Goal: Task Accomplishment & Management: Complete application form

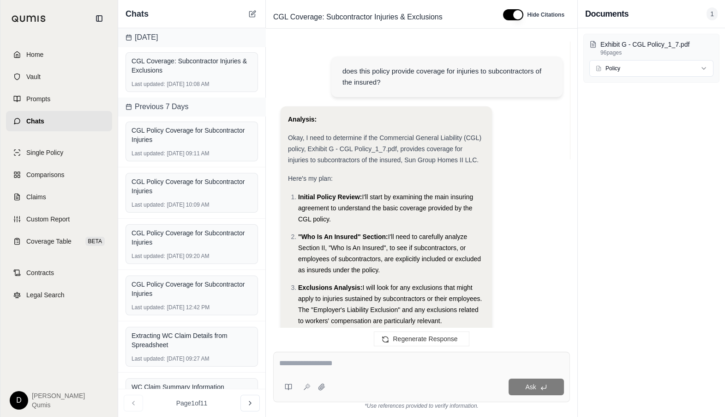
scroll to position [1468, 0]
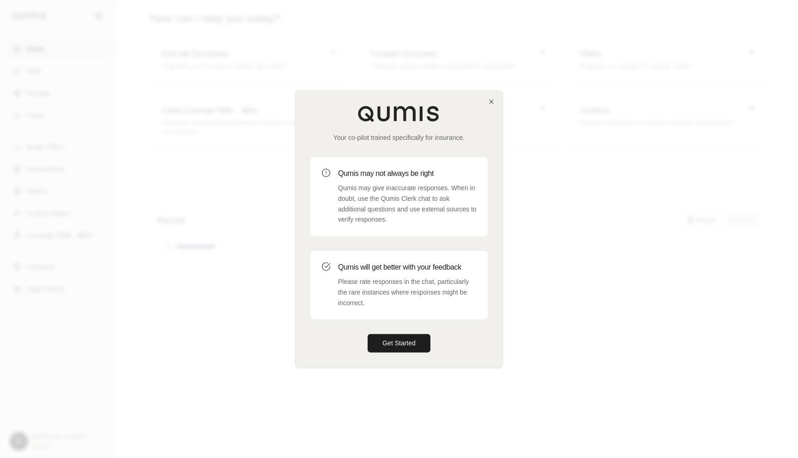
click at [231, 222] on div at bounding box center [399, 229] width 798 height 458
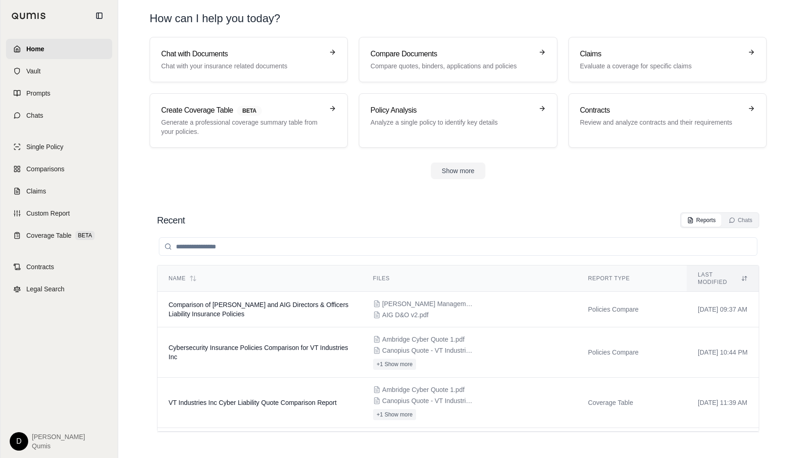
click at [19, 441] on html "Home Vault Prompts Chats Single Policy Comparisons Claims Custom Report Coverag…" at bounding box center [399, 229] width 798 height 458
click at [37, 424] on div "Log Out" at bounding box center [40, 420] width 76 height 15
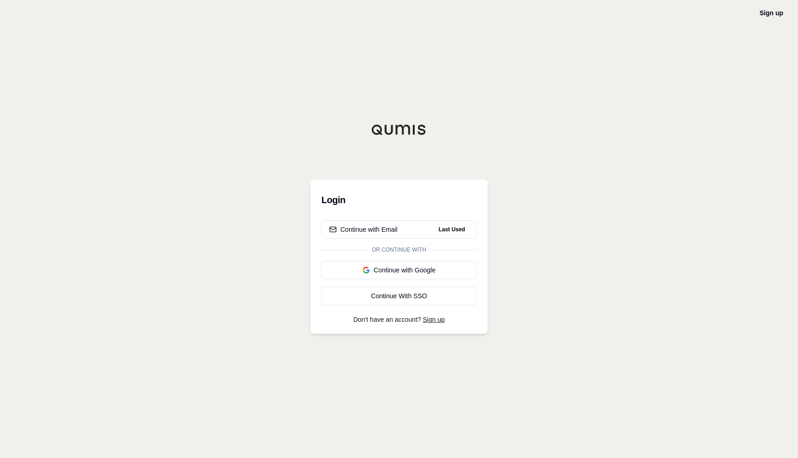
click at [769, 17] on div "Sign up" at bounding box center [772, 12] width 24 height 11
click at [774, 10] on link "Sign up" at bounding box center [772, 12] width 24 height 7
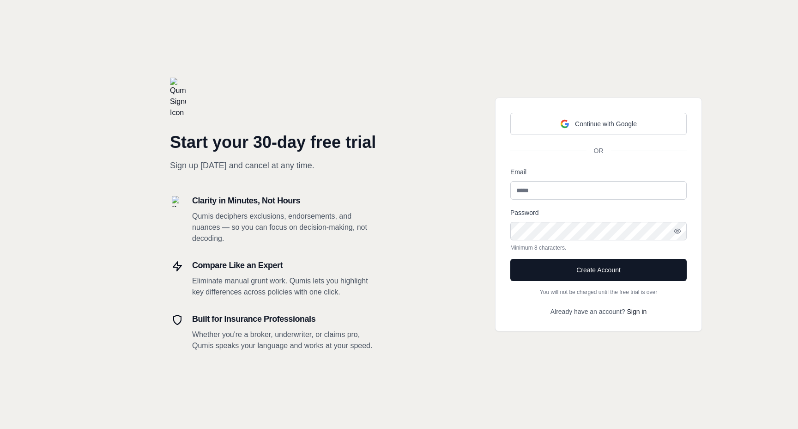
click at [264, 141] on h1 "Start your 30-day free trial" at bounding box center [273, 142] width 207 height 18
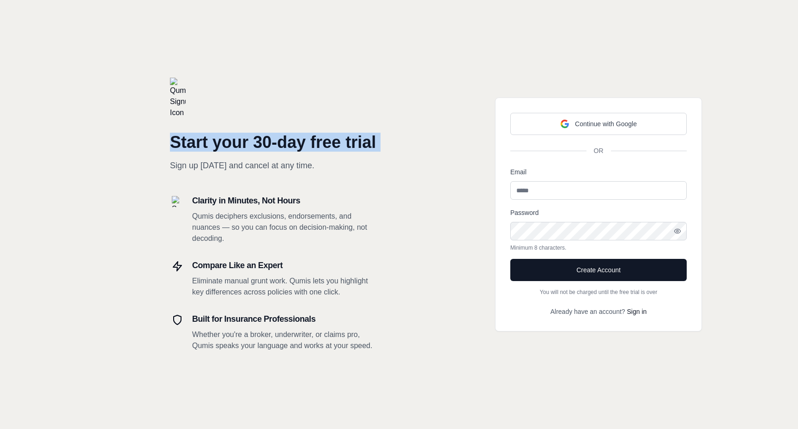
click at [283, 145] on h1 "Start your 30-day free trial" at bounding box center [273, 142] width 207 height 18
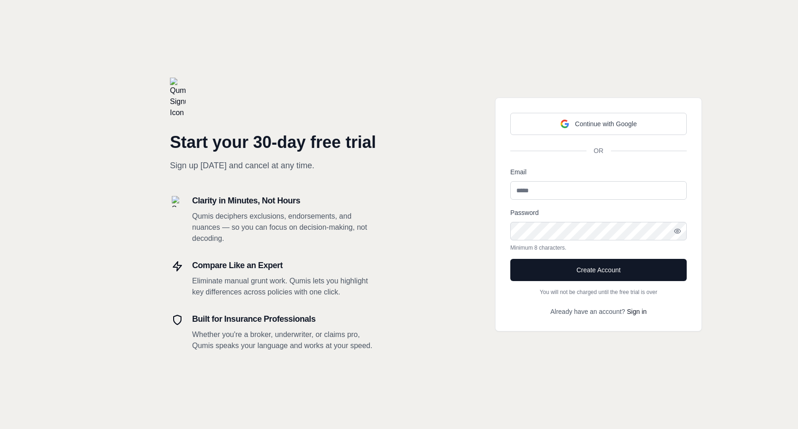
click at [283, 145] on h1 "Start your 30-day free trial" at bounding box center [273, 142] width 207 height 18
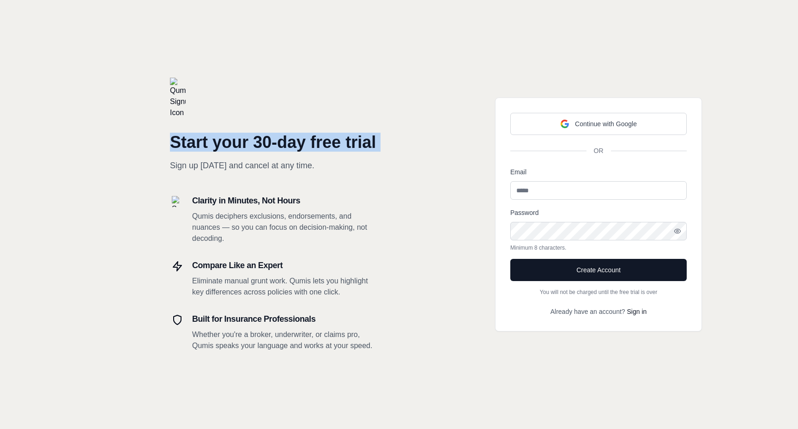
click at [305, 145] on h1 "Start your 30-day free trial" at bounding box center [273, 142] width 207 height 18
